Goal: Answer question/provide support: Share knowledge or assist other users

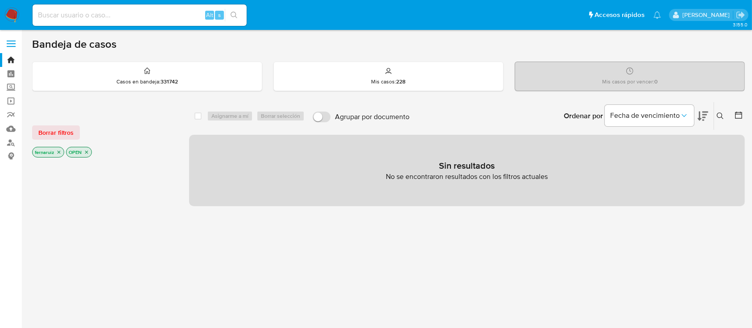
drag, startPoint x: 12, startPoint y: 14, endPoint x: 43, endPoint y: 24, distance: 31.9
click at [12, 13] on img at bounding box center [11, 15] width 15 height 15
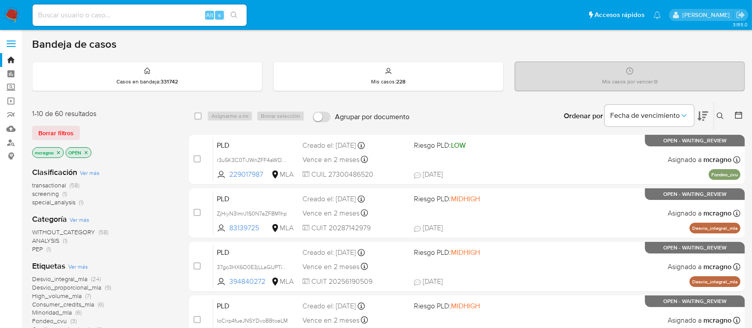
click at [87, 151] on icon "close-filter" at bounding box center [86, 152] width 3 height 3
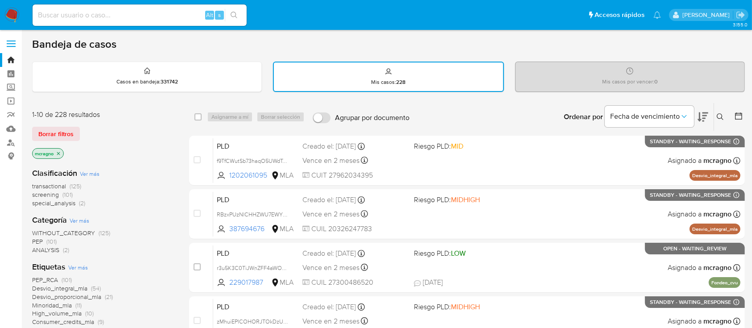
click at [741, 114] on icon at bounding box center [738, 115] width 7 height 7
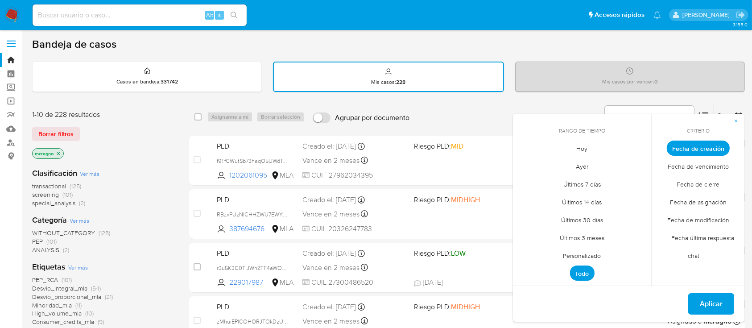
click at [593, 256] on span "Personalizado" at bounding box center [582, 256] width 57 height 18
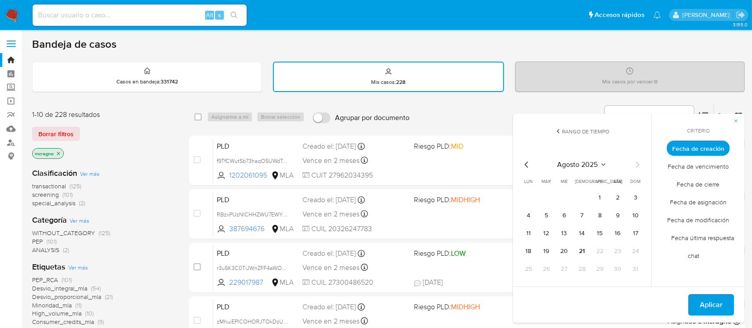
click at [529, 163] on icon "Mes anterior" at bounding box center [526, 164] width 11 height 11
click at [548, 198] on button "1" at bounding box center [546, 197] width 14 height 14
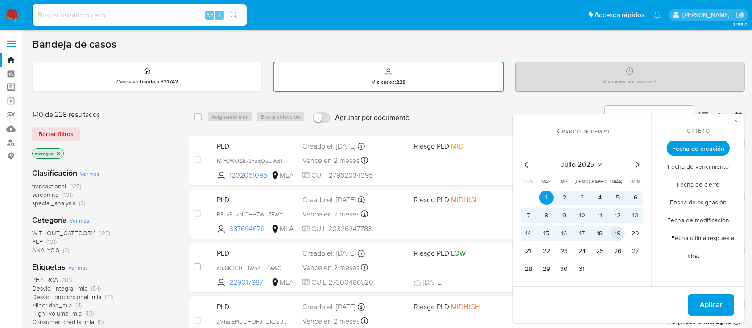
click at [620, 235] on button "19" at bounding box center [618, 233] width 14 height 14
click at [706, 304] on span "Aplicar" at bounding box center [711, 305] width 23 height 20
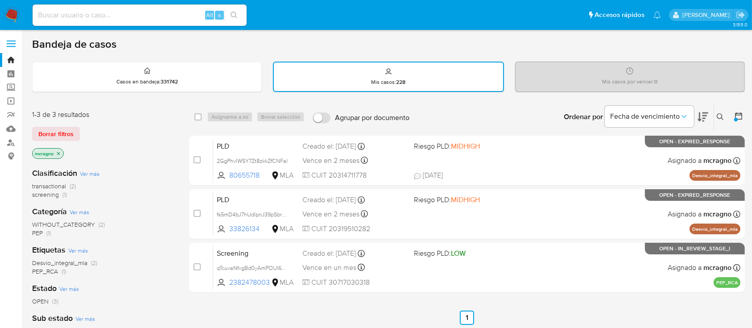
click at [736, 118] on div at bounding box center [736, 120] width 4 height 4
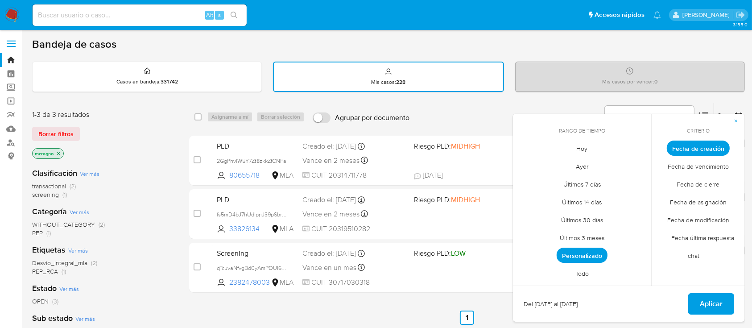
click at [589, 269] on span "Todo" at bounding box center [582, 274] width 32 height 18
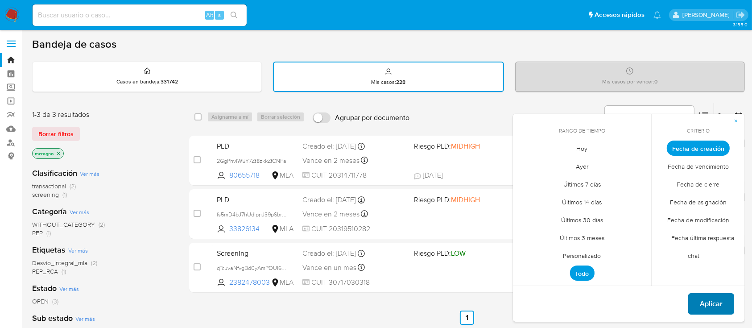
click at [708, 302] on span "Aplicar" at bounding box center [711, 304] width 23 height 20
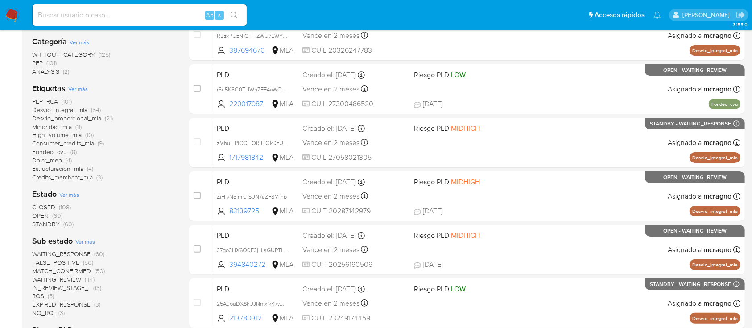
scroll to position [238, 0]
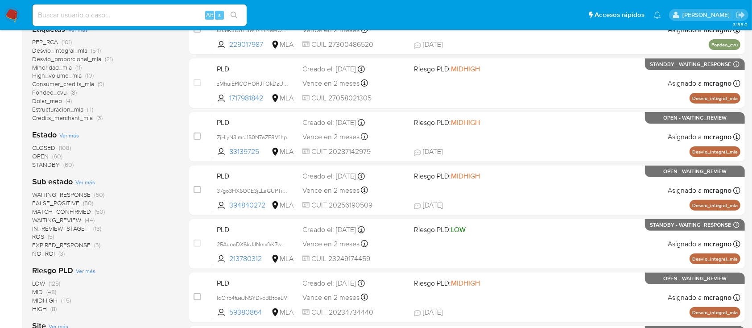
click at [80, 219] on span "WAITING_REVIEW" at bounding box center [56, 219] width 49 height 9
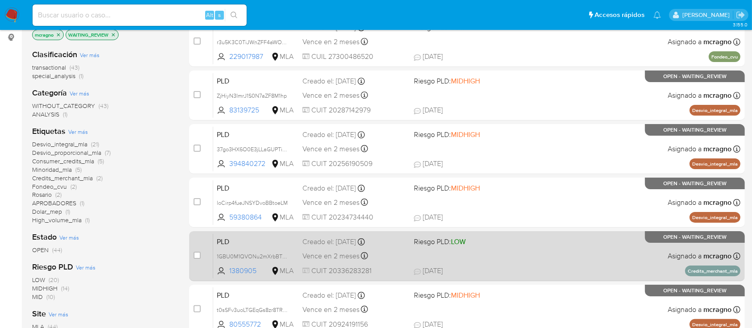
scroll to position [178, 0]
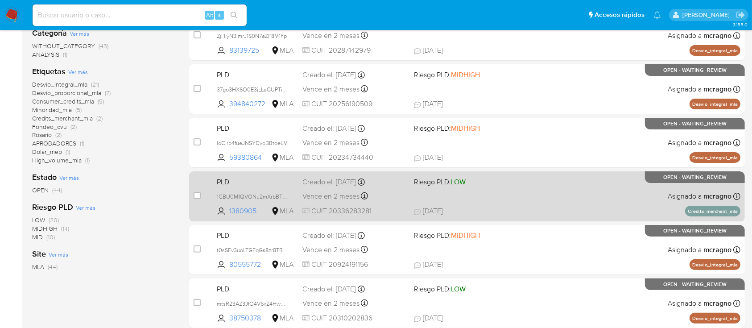
click at [594, 201] on div "PLD 1GBU0M1QVONu2mXrbBT9E6Mp 1380905 MLA Riesgo PLD: LOW Creado el: 12/08/2025 …" at bounding box center [476, 196] width 527 height 45
click at [198, 192] on input "checkbox" at bounding box center [197, 195] width 7 height 7
checkbox input "true"
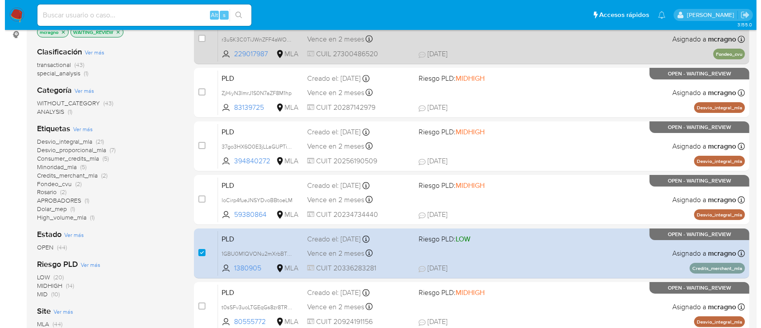
scroll to position [0, 0]
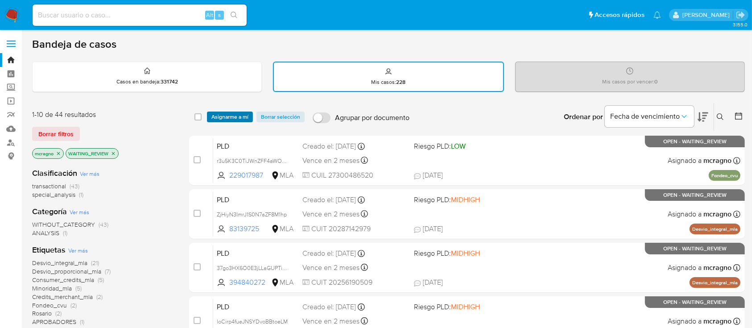
click at [244, 114] on span "Asignarme a mí" at bounding box center [229, 116] width 37 height 9
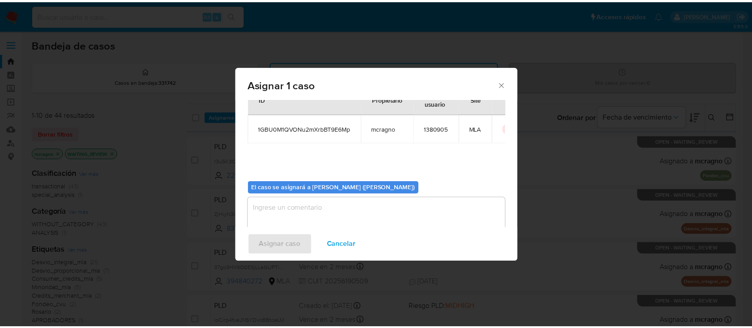
scroll to position [45, 0]
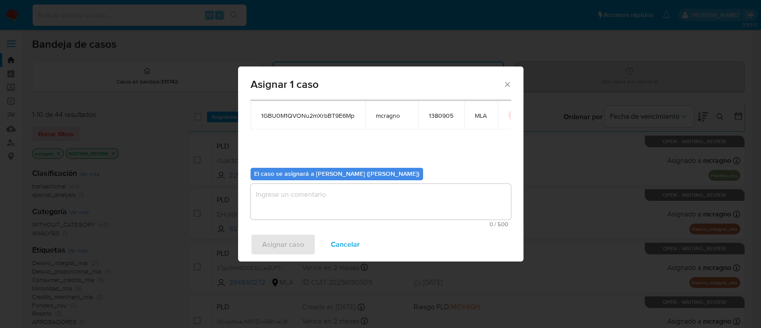
click at [318, 198] on textarea "assign-modal" at bounding box center [381, 202] width 261 height 36
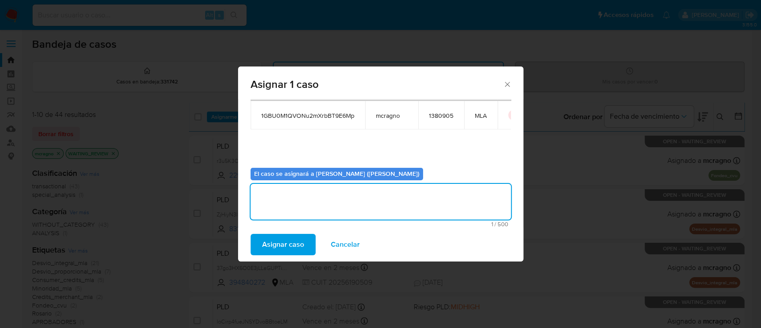
click at [284, 250] on span "Asignar caso" at bounding box center [283, 245] width 42 height 20
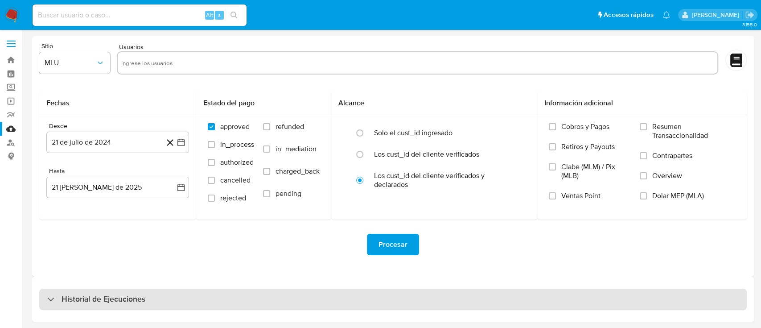
click at [90, 289] on div "Historial de Ejecuciones" at bounding box center [393, 299] width 708 height 21
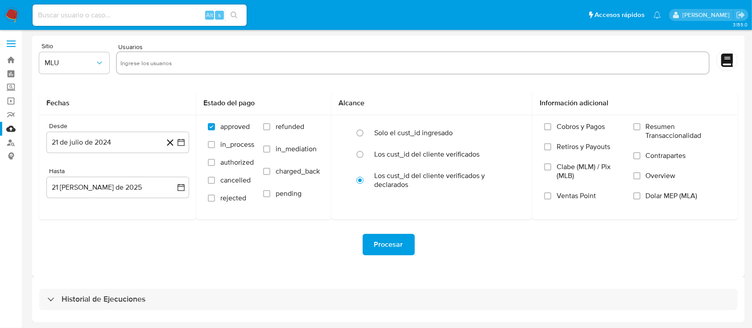
select select "10"
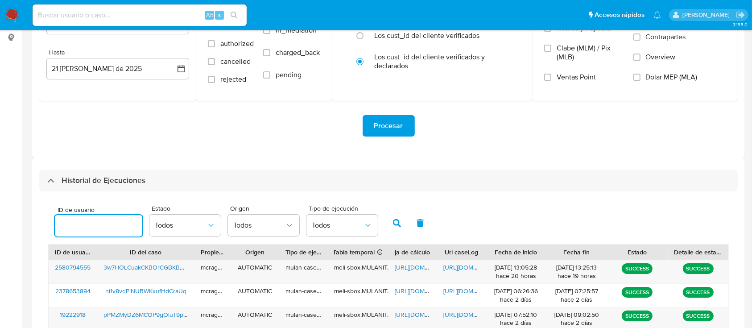
click at [104, 224] on input "number" at bounding box center [98, 226] width 87 height 12
type input "1380905"
click at [397, 223] on icon "button" at bounding box center [397, 223] width 8 height 8
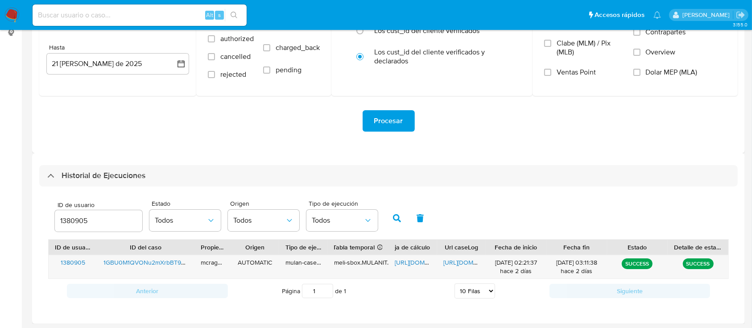
scroll to position [125, 0]
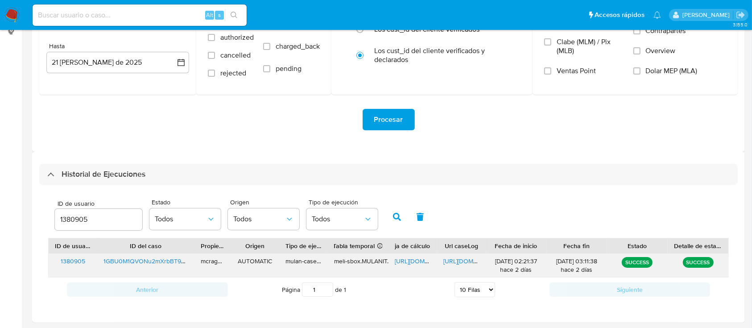
click at [404, 262] on span "https://docs.google.com/spreadsheets/d/1GgXRdr3f7jluqyubJGMmg96XFdVrmznSrnBR71F…" at bounding box center [426, 260] width 62 height 9
click at [455, 260] on span "https://docs.google.com/document/d/12t3Cb4gHgLt1s1spuzONZ-e2fAwycF7TtaPUdLfhZDs…" at bounding box center [474, 260] width 62 height 9
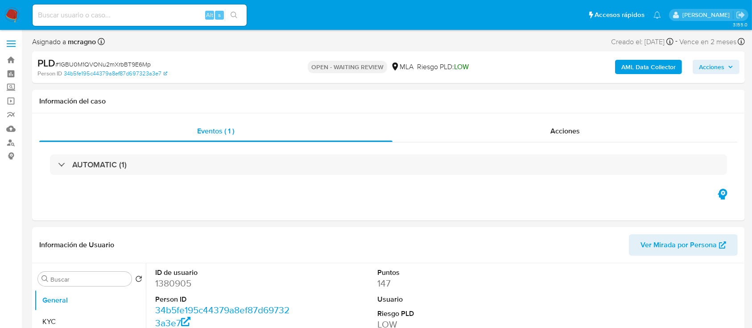
select select "10"
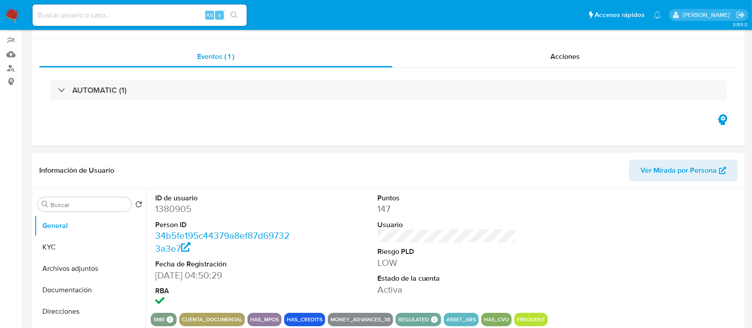
scroll to position [178, 0]
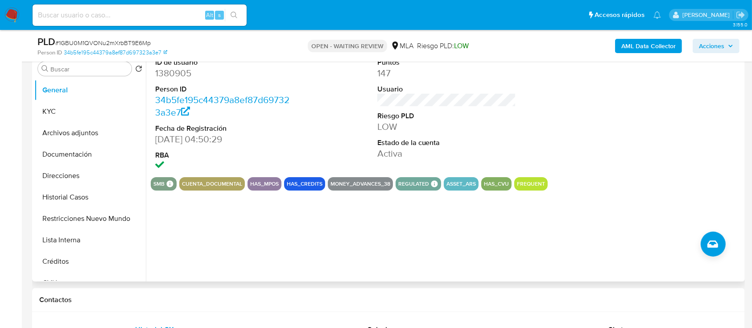
click at [168, 73] on dd "1380905" at bounding box center [224, 73] width 139 height 12
copy dd "1380905"
click at [83, 198] on button "Historial Casos" at bounding box center [86, 196] width 104 height 21
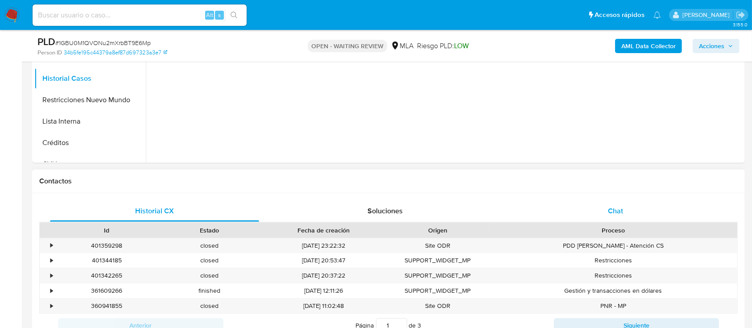
click at [642, 212] on div "Chat" at bounding box center [615, 210] width 209 height 21
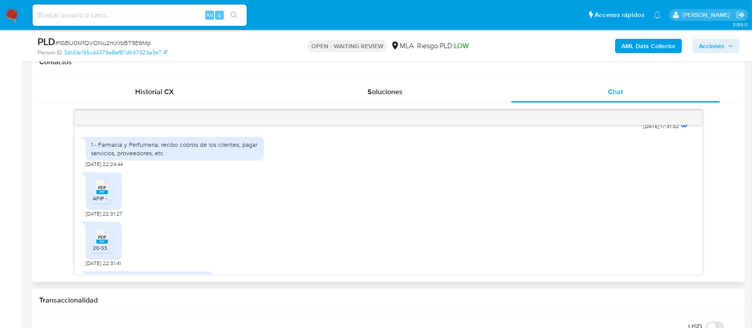
scroll to position [500, 0]
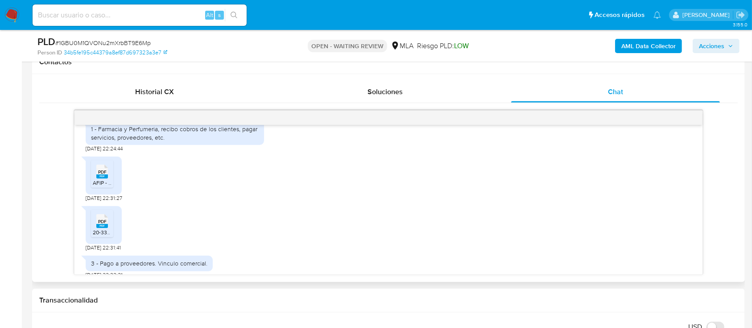
click at [104, 178] on rect at bounding box center [102, 176] width 12 height 4
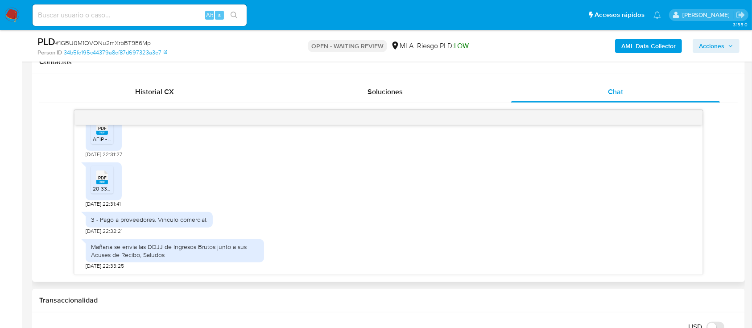
click at [107, 182] on rect at bounding box center [102, 182] width 12 height 4
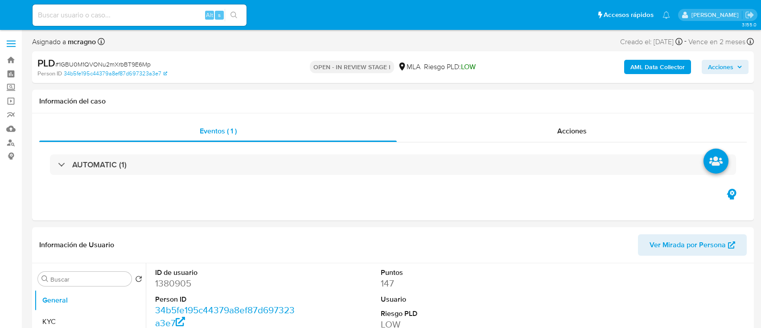
select select "10"
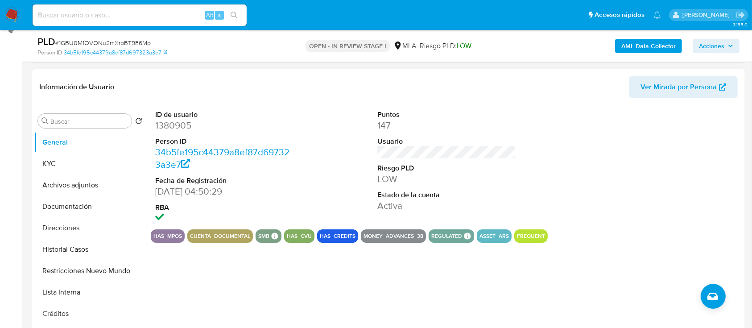
scroll to position [178, 0]
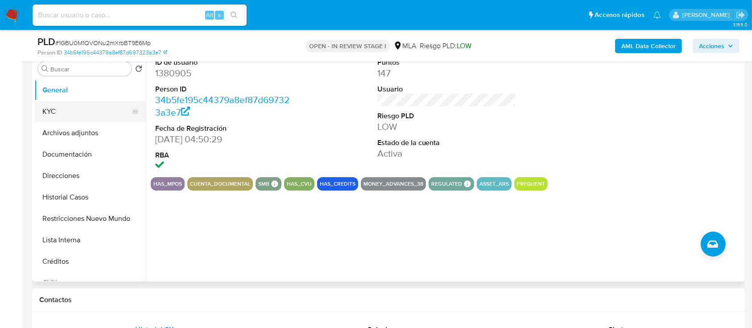
click at [95, 110] on button "KYC" at bounding box center [86, 111] width 104 height 21
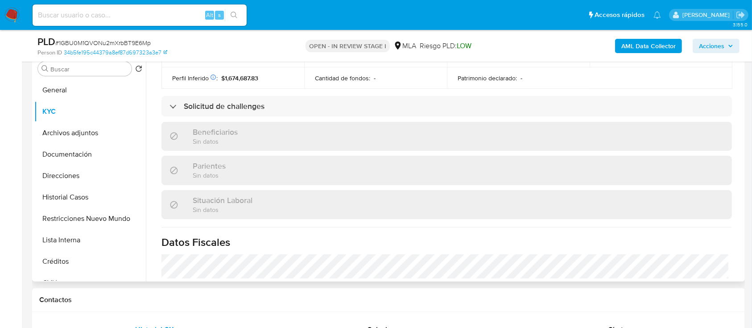
scroll to position [476, 0]
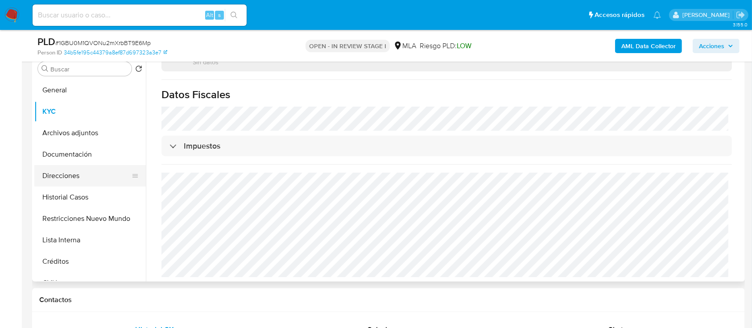
click at [61, 179] on button "Direcciones" at bounding box center [86, 175] width 104 height 21
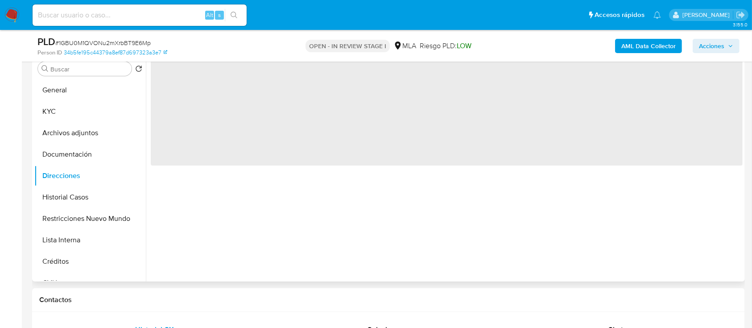
scroll to position [0, 0]
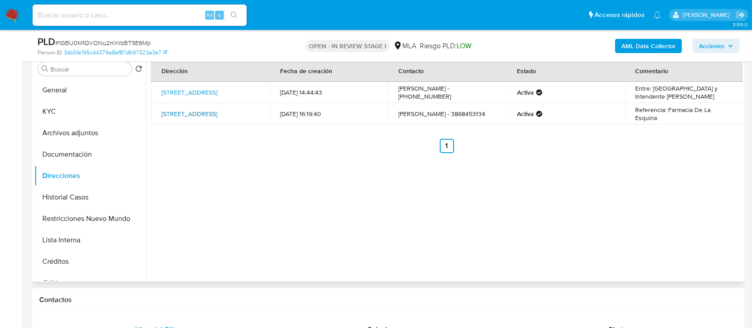
click at [181, 116] on link "[STREET_ADDRESS]" at bounding box center [189, 113] width 56 height 9
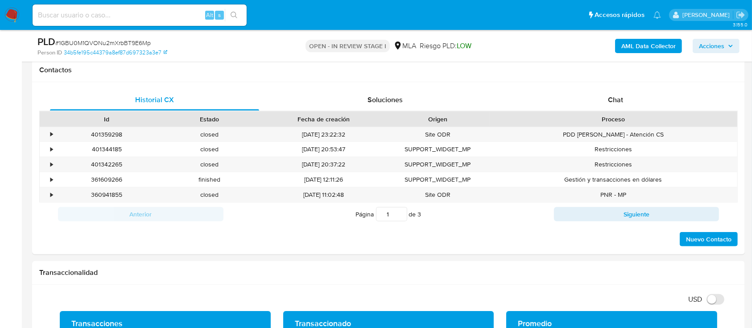
scroll to position [297, 0]
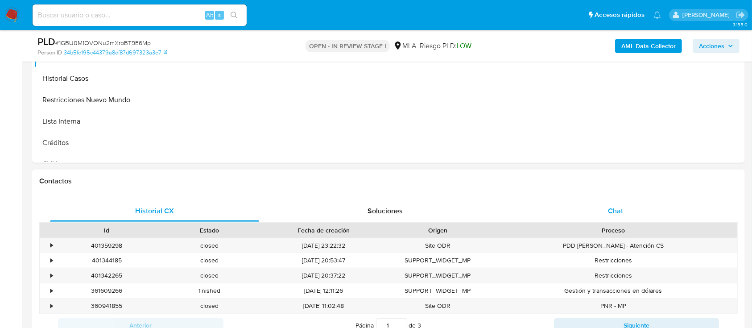
click at [614, 209] on span "Chat" at bounding box center [615, 211] width 15 height 10
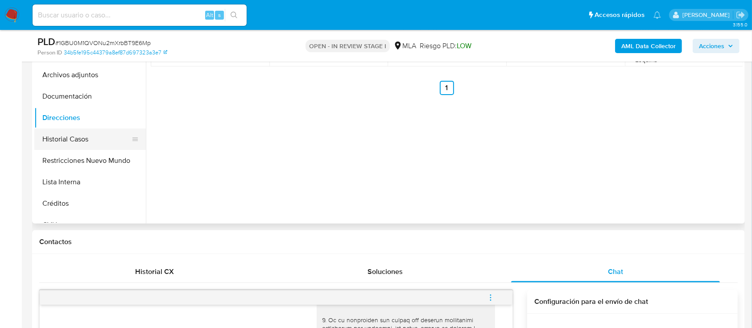
scroll to position [178, 0]
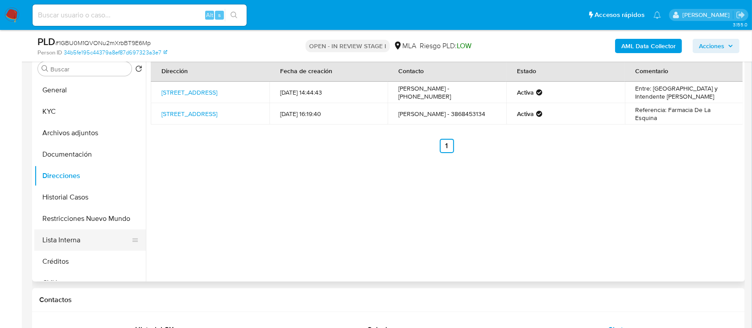
click at [67, 244] on button "Lista Interna" at bounding box center [86, 239] width 104 height 21
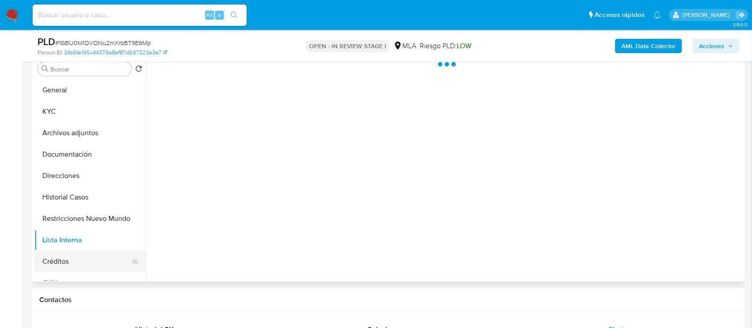
click at [84, 257] on button "Créditos" at bounding box center [86, 261] width 104 height 21
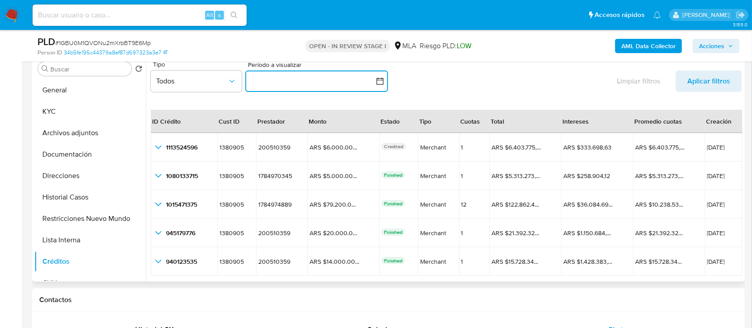
click at [382, 80] on icon "button" at bounding box center [380, 81] width 9 height 9
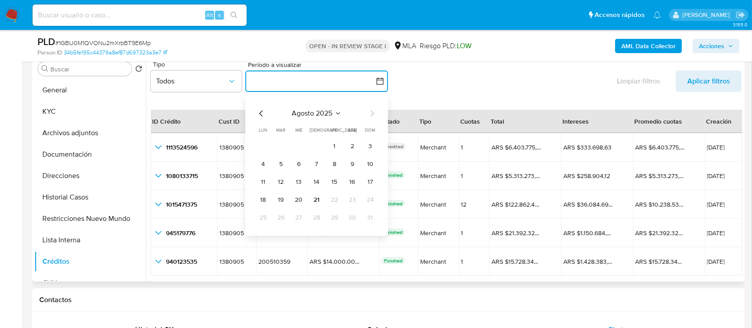
drag, startPoint x: 260, startPoint y: 112, endPoint x: 270, endPoint y: 117, distance: 11.6
click at [259, 112] on icon "Mes anterior" at bounding box center [261, 113] width 11 height 11
click at [282, 144] on button "1" at bounding box center [281, 146] width 14 height 14
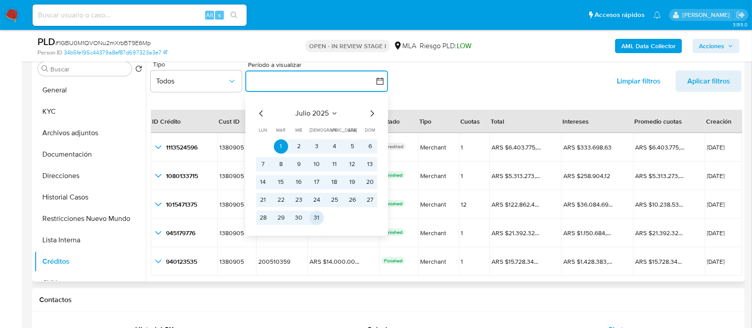
click at [319, 223] on button "31" at bounding box center [317, 218] width 14 height 14
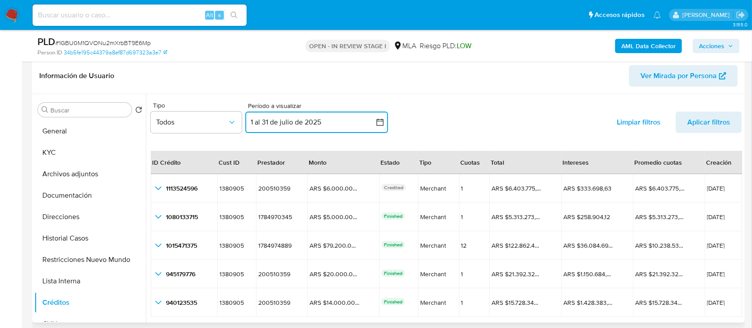
scroll to position [119, 0]
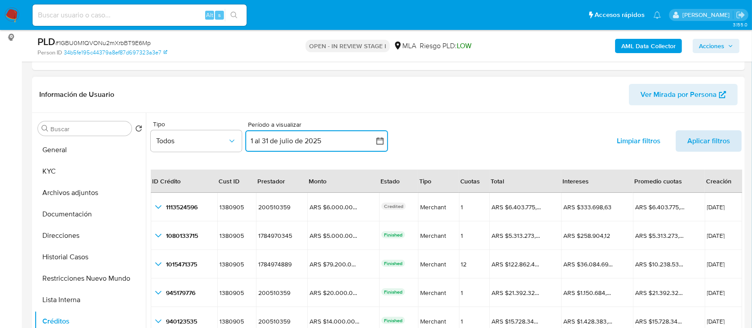
click at [699, 145] on span "Aplicar filtros" at bounding box center [708, 140] width 43 height 21
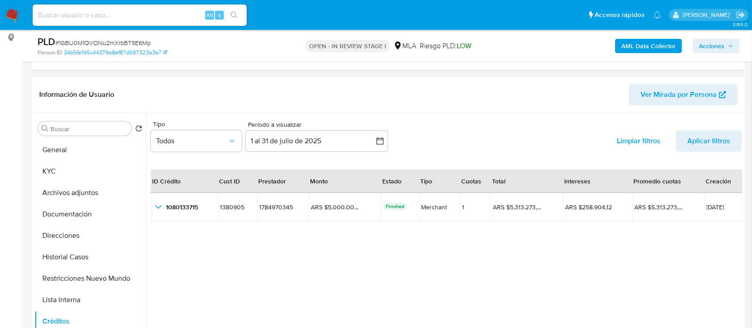
click at [450, 248] on div "ID Crédito Cust ID Prestador Monto Estado Tipo Cuotas Total Intereses Promedio …" at bounding box center [446, 258] width 591 height 198
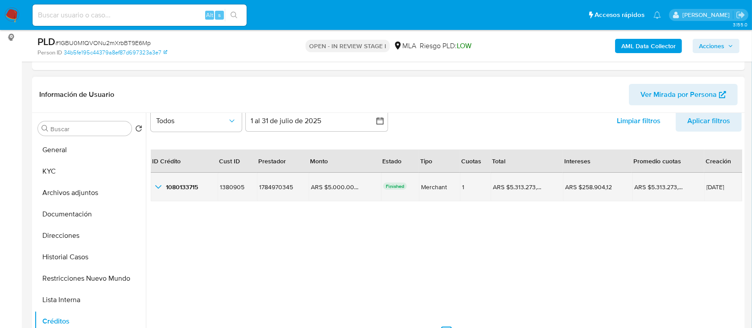
scroll to position [21, 0]
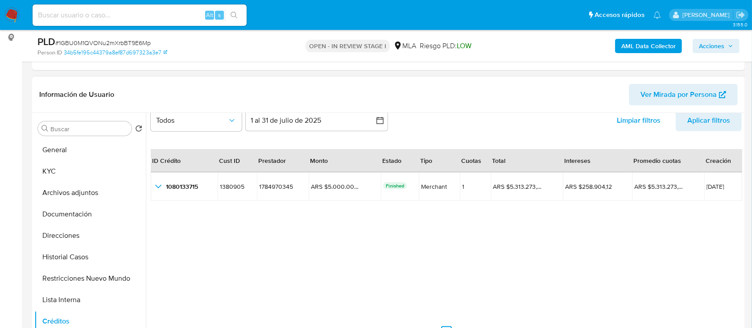
drag, startPoint x: 724, startPoint y: 185, endPoint x: 213, endPoint y: 248, distance: 515.2
click at [739, 198] on div at bounding box center [444, 227] width 597 height 228
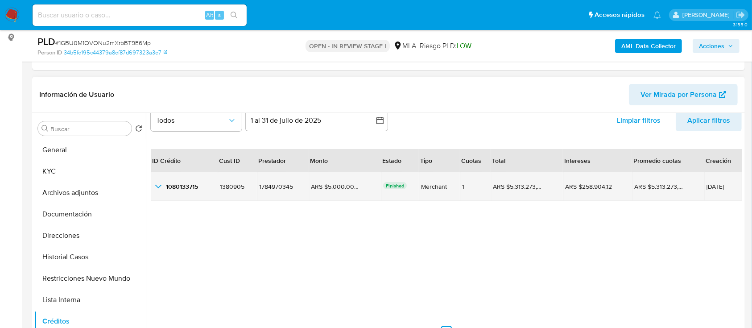
click at [156, 185] on icon "button_show_hidden_detail_by_id_0" at bounding box center [158, 187] width 6 height 4
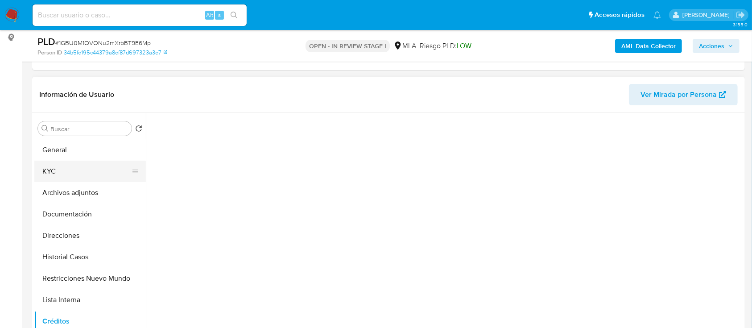
click at [98, 178] on button "KYC" at bounding box center [86, 171] width 104 height 21
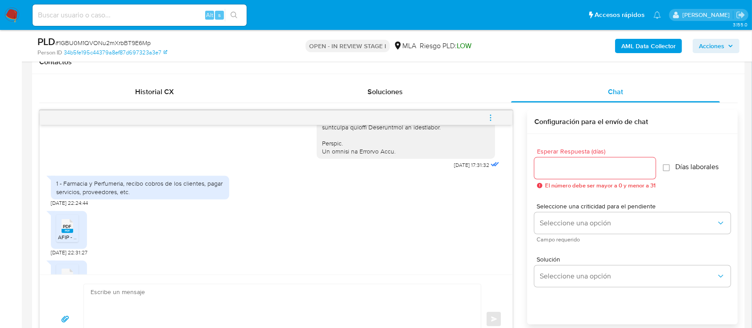
scroll to position [500, 0]
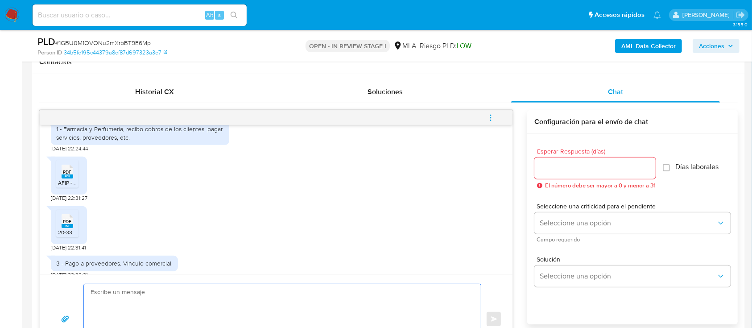
click at [316, 296] on textarea at bounding box center [280, 319] width 379 height 70
paste textarea "Hola Luis Marcelo Cerezo, Muchas gracias por la documentacion aportada, no obst…"
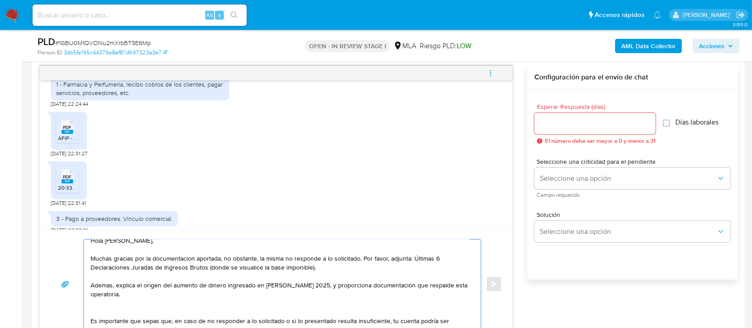
scroll to position [0, 0]
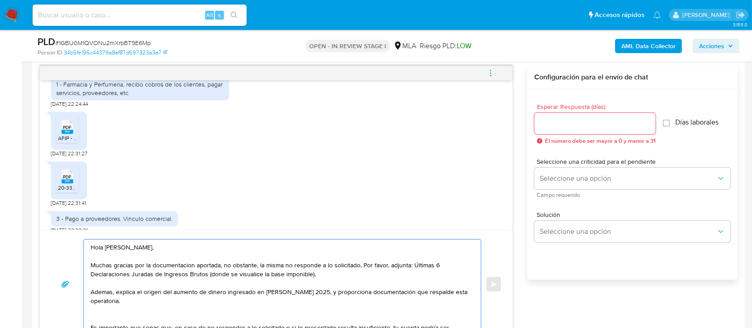
type textarea "Hola Luis Marcelo Cerezo, Muchas gracias por la documentacion aportada, no obst…"
click at [561, 116] on div at bounding box center [594, 123] width 121 height 21
click at [564, 122] on input "Esperar Respuesta (días)" at bounding box center [594, 124] width 121 height 12
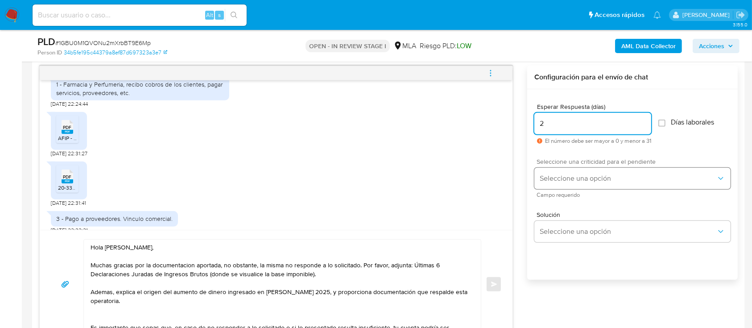
type input "2"
click at [569, 174] on span "Seleccione una opción" at bounding box center [628, 178] width 177 height 9
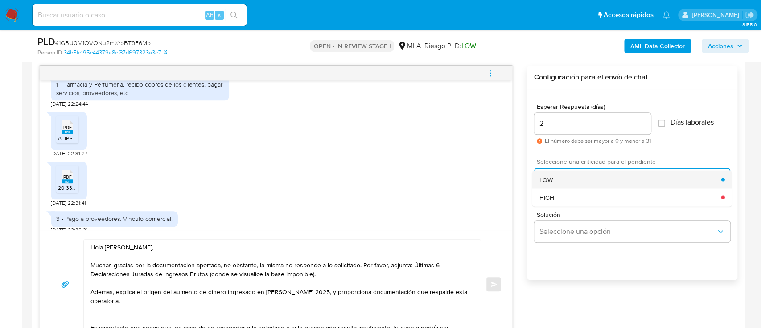
click at [562, 177] on div "LOW" at bounding box center [631, 179] width 182 height 18
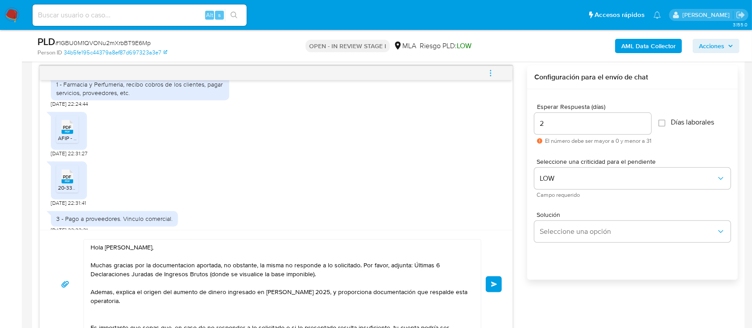
click at [492, 282] on span "Enviar" at bounding box center [494, 283] width 6 height 5
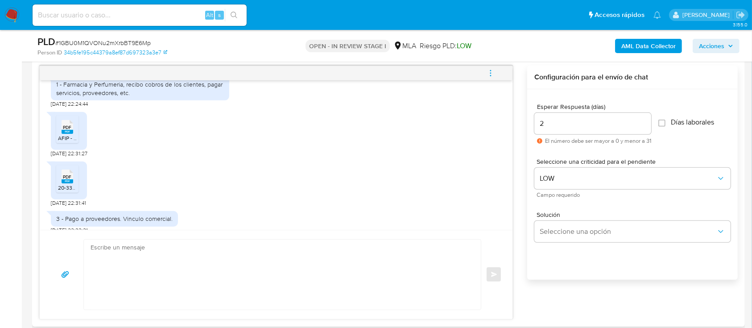
scroll to position [797, 0]
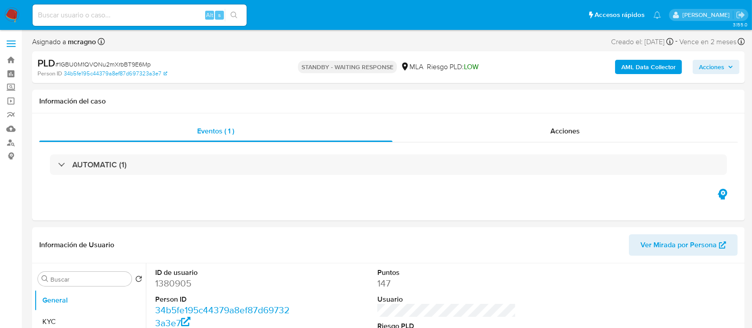
select select "10"
